Goal: Navigation & Orientation: Find specific page/section

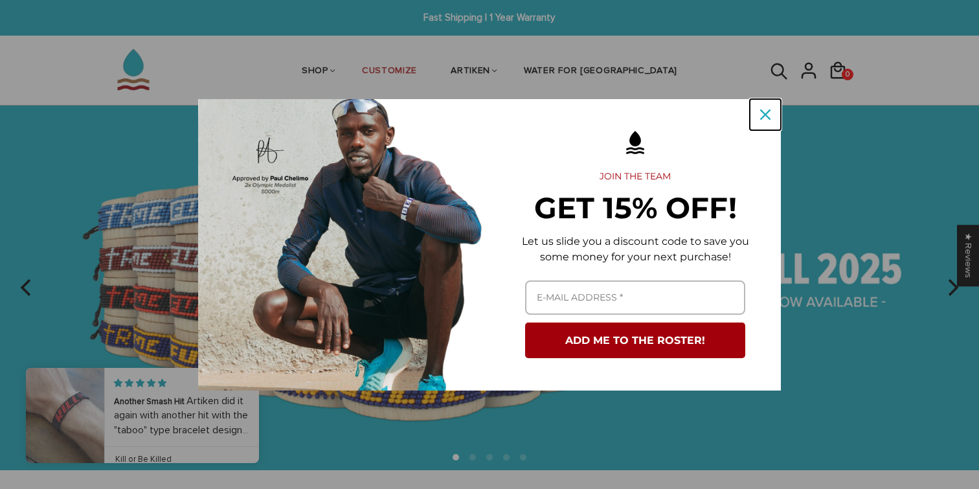
click at [764, 115] on icon "close icon" at bounding box center [765, 114] width 10 height 10
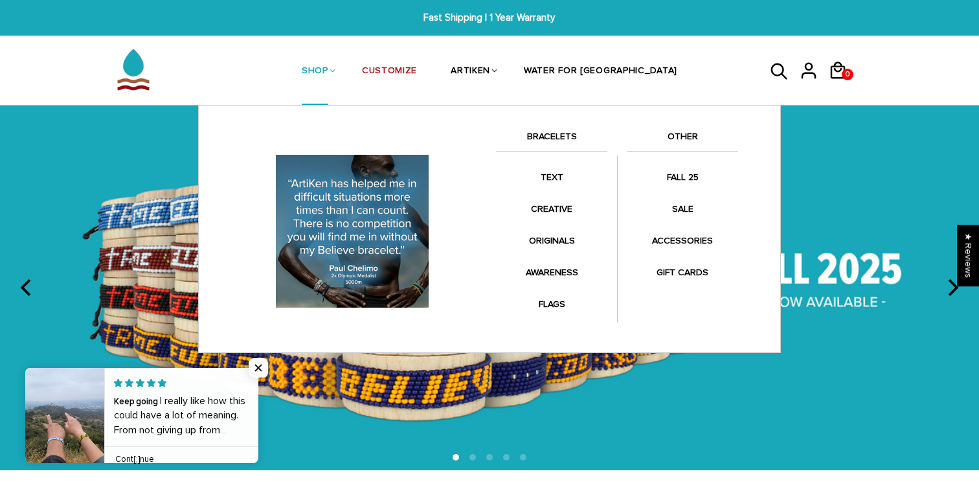
click at [556, 137] on link "BRACELETS" at bounding box center [551, 140] width 111 height 22
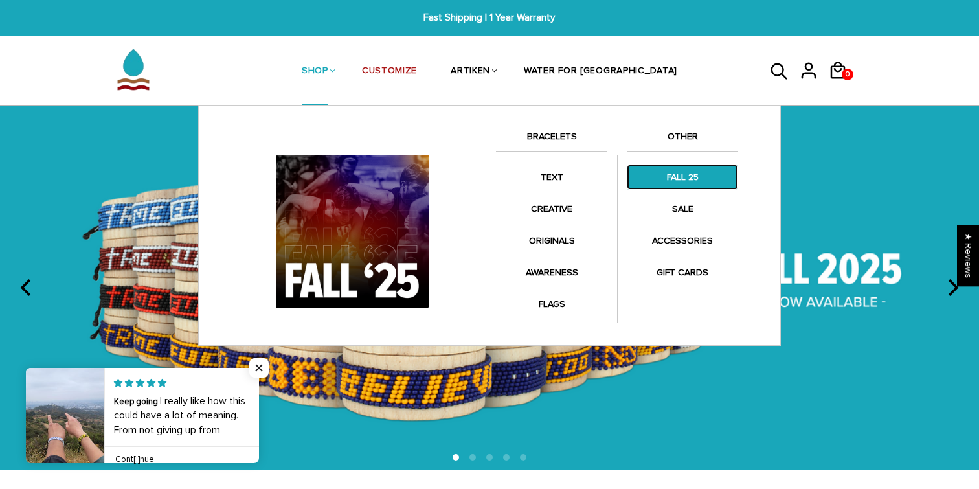
click at [681, 181] on link "FALL 25" at bounding box center [682, 177] width 111 height 25
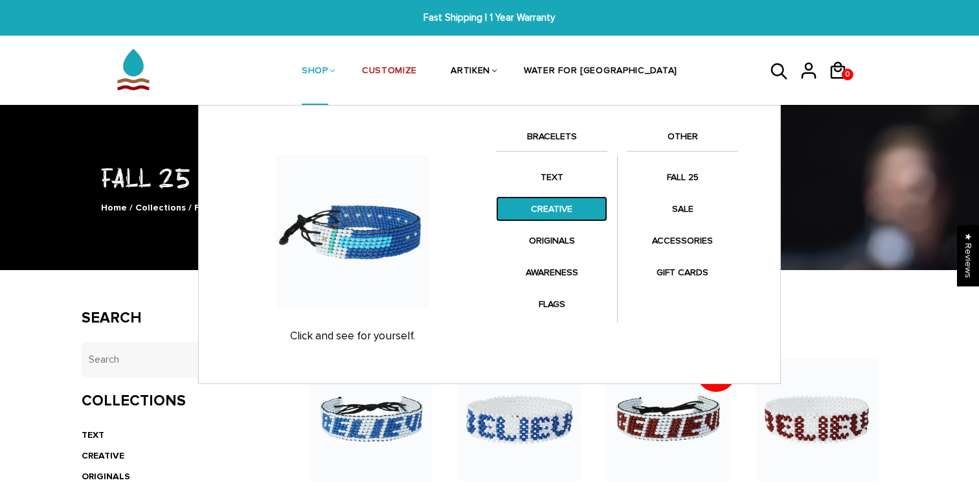
click at [552, 212] on link "CREATIVE" at bounding box center [551, 208] width 111 height 25
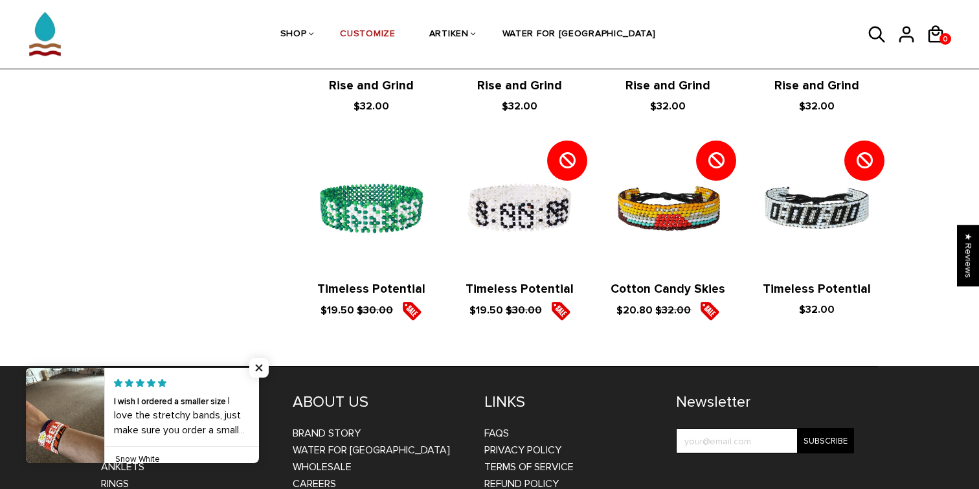
scroll to position [1480, 0]
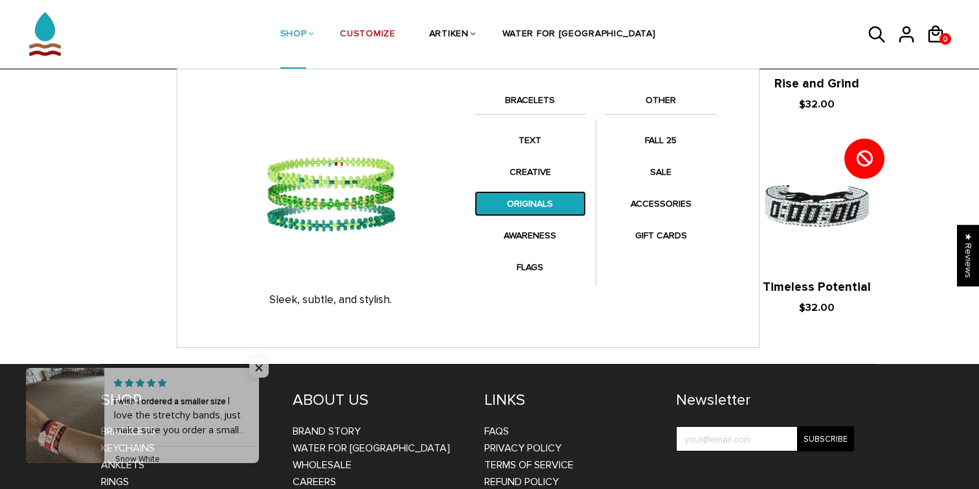
click at [525, 205] on link "ORIGINALS" at bounding box center [530, 203] width 111 height 25
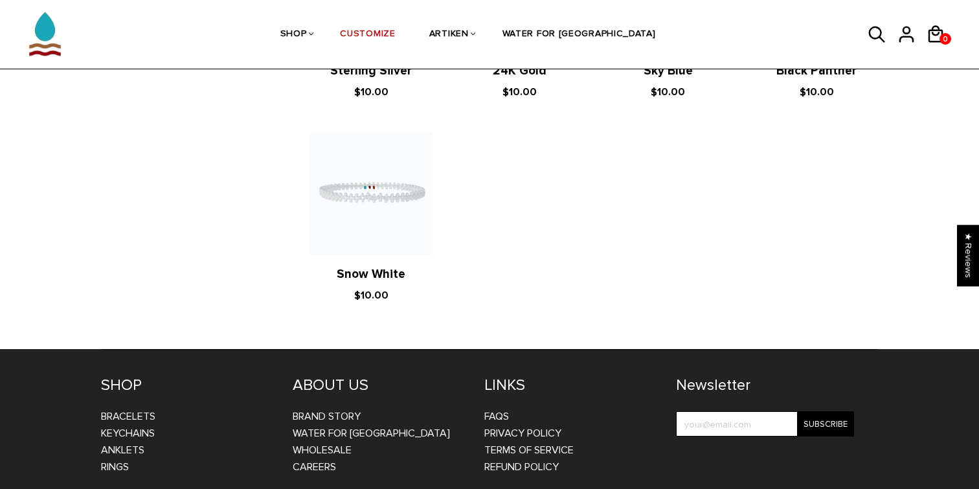
scroll to position [1317, 0]
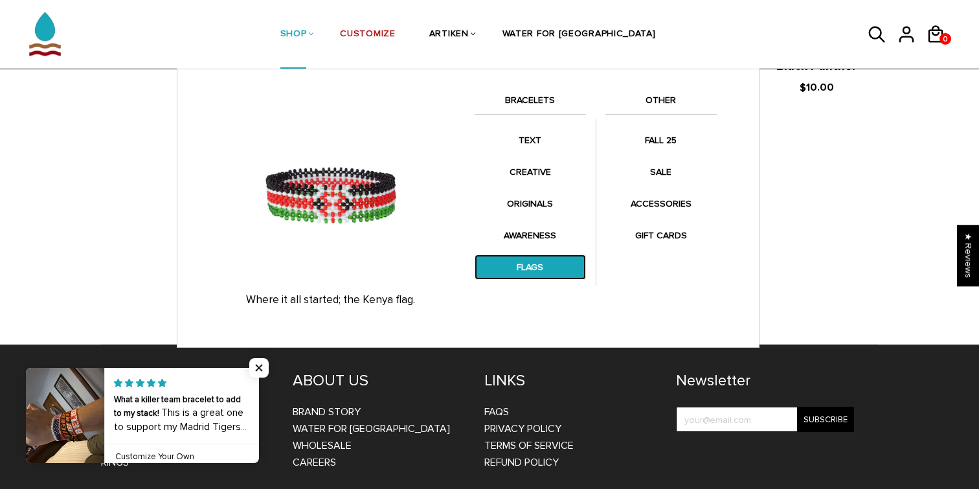
click at [531, 264] on link "FLAGS" at bounding box center [530, 267] width 111 height 25
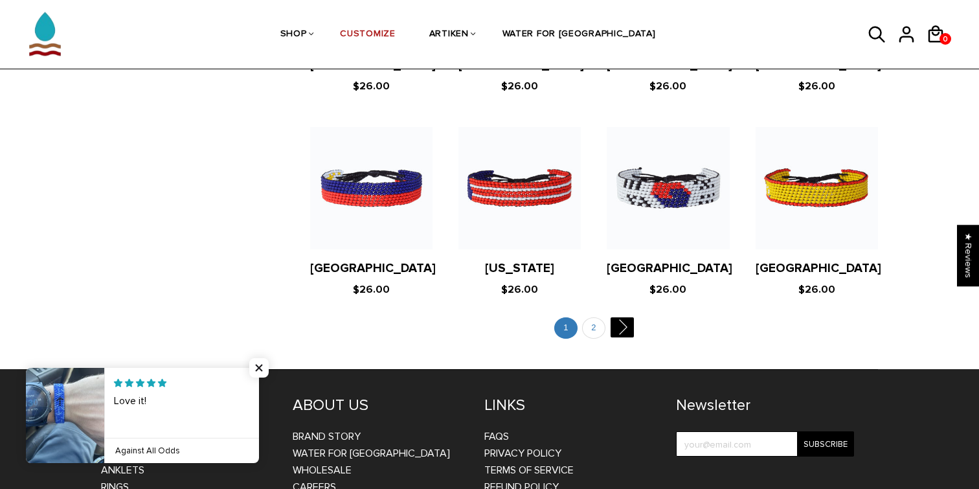
scroll to position [2513, 0]
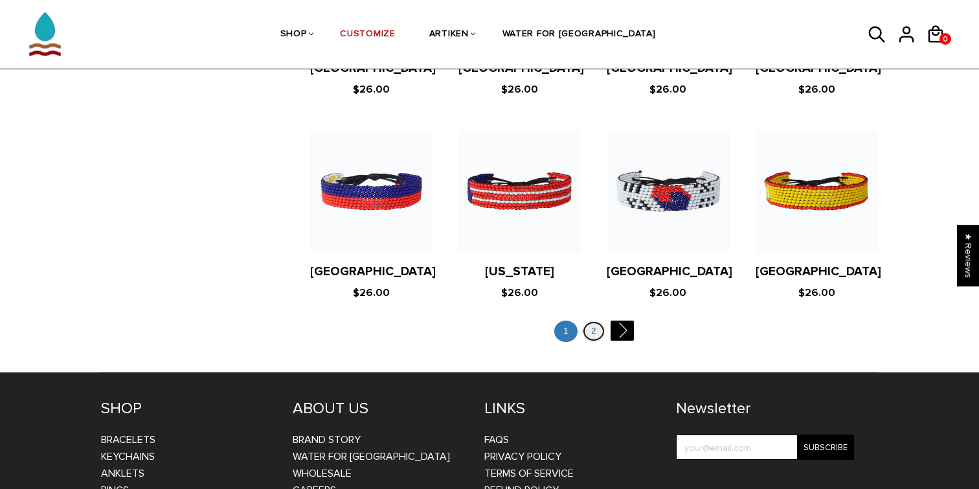
click at [589, 321] on link "2" at bounding box center [593, 331] width 23 height 21
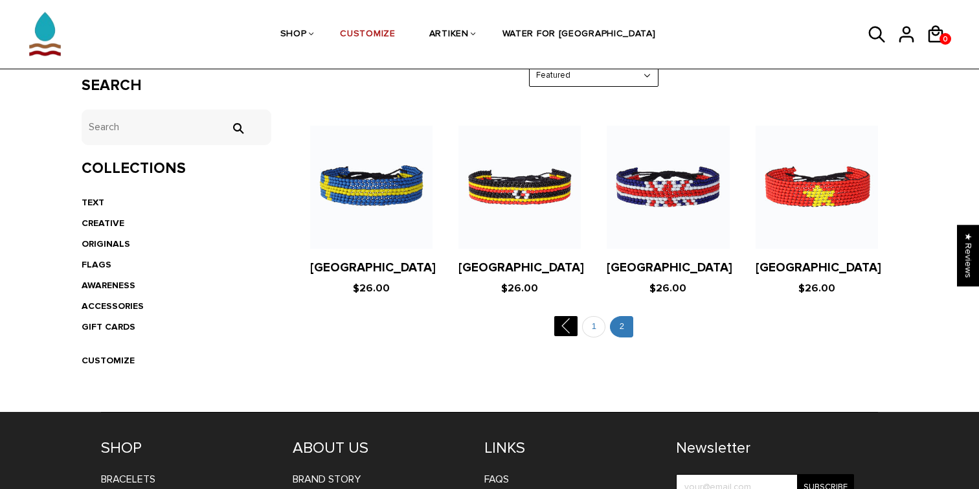
scroll to position [240, 0]
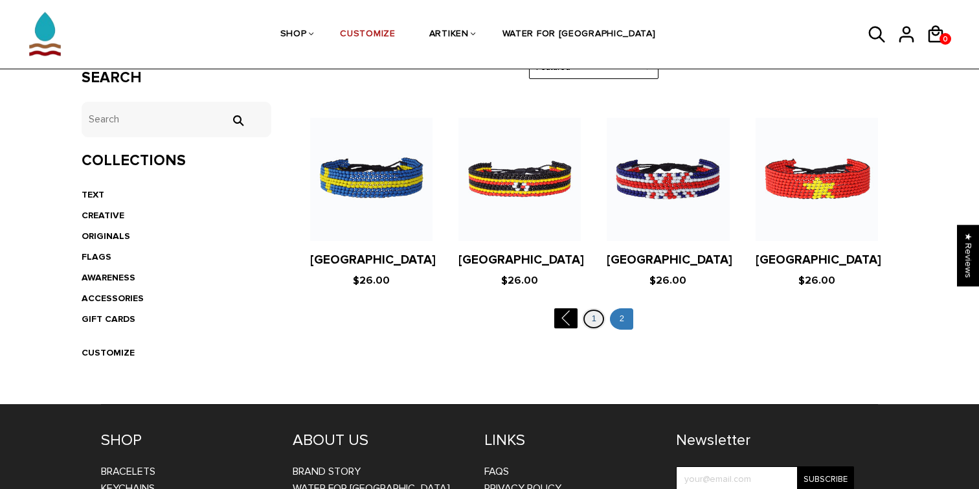
click at [595, 321] on link "1" at bounding box center [593, 318] width 23 height 21
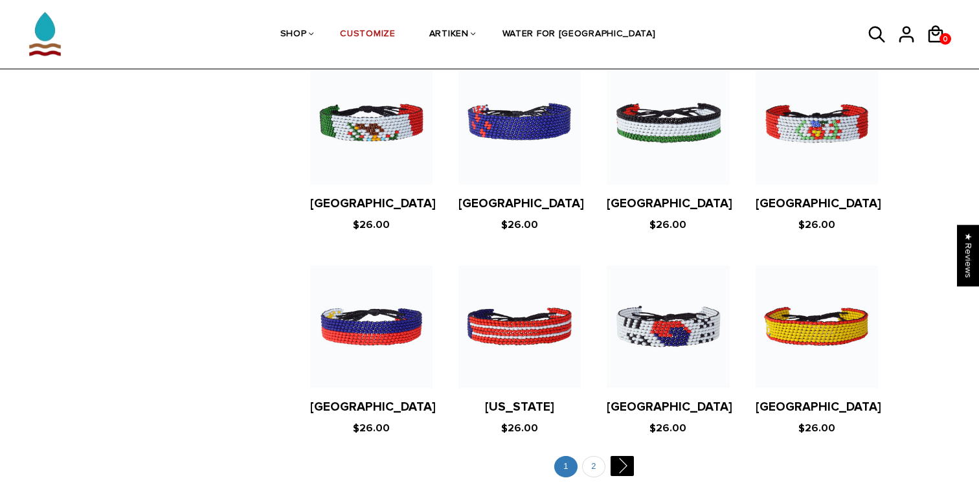
scroll to position [2361, 0]
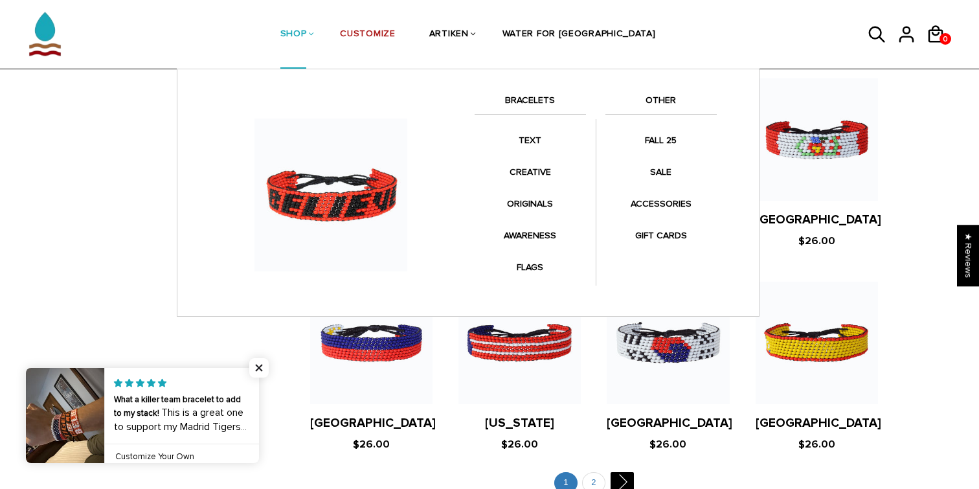
click at [555, 125] on li "BRACELETS" at bounding box center [530, 109] width 111 height 35
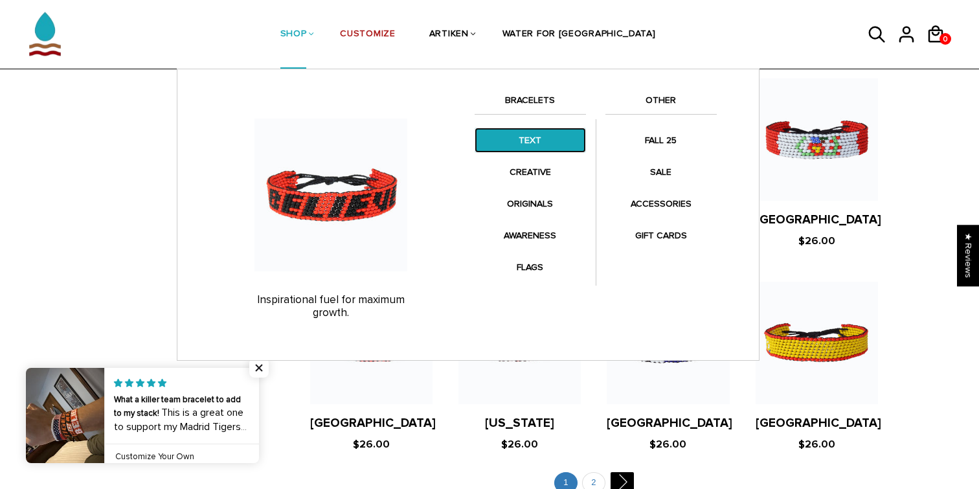
click at [554, 132] on link "TEXT" at bounding box center [530, 140] width 111 height 25
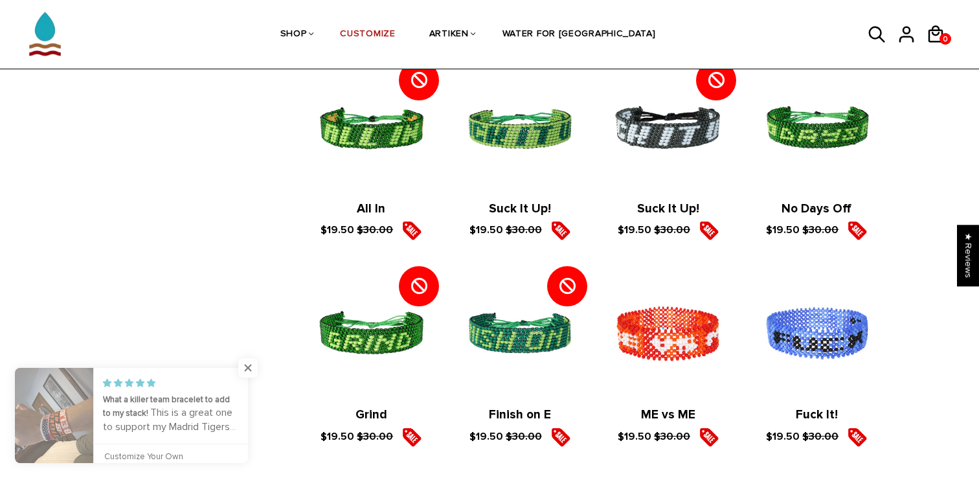
scroll to position [2133, 0]
